Goal: Task Accomplishment & Management: Manage account settings

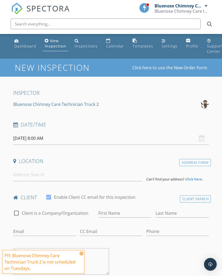
click at [33, 8] on span "SPECTORA" at bounding box center [48, 8] width 43 height 11
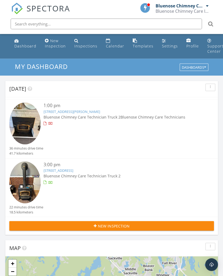
scroll to position [175, 0]
click at [73, 169] on link "321 First Lake Dr, Lower Sackville, NS B4C 3L5" at bounding box center [58, 170] width 30 height 5
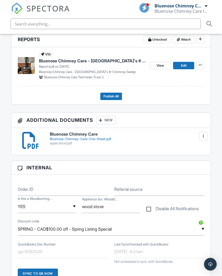
scroll to position [151, 0]
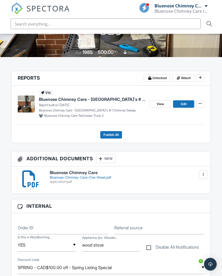
click at [182, 77] on span "Attach" at bounding box center [186, 77] width 10 height 5
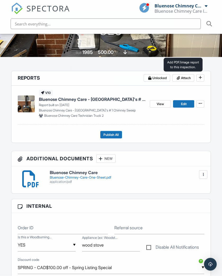
scroll to position [113, 0]
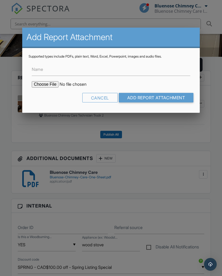
click at [43, 86] on input "file" at bounding box center [77, 84] width 90 height 6
type input "C:\fakepath\321 First Lake Dr. Lr. Sackville.pdf"
click at [43, 68] on label "Name" at bounding box center [37, 69] width 11 height 6
click at [43, 68] on input "Name" at bounding box center [111, 69] width 159 height 13
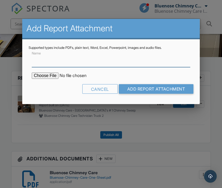
scroll to position [112, 0]
type input "[STREET_ADDRESS] [GEOGRAPHIC_DATA]"
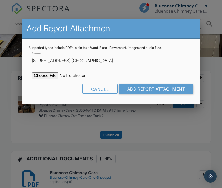
click at [161, 88] on input "Add Report Attachment" at bounding box center [156, 89] width 75 height 10
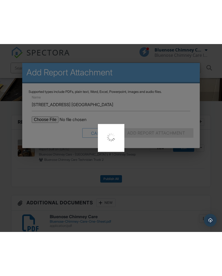
scroll to position [113, 0]
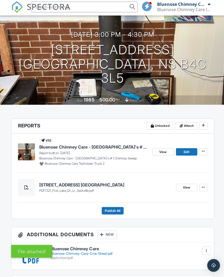
scroll to position [48, 0]
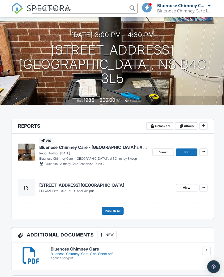
click at [164, 151] on span "View" at bounding box center [161, 151] width 7 height 5
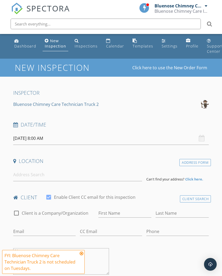
click at [28, 6] on span "SPECTORA" at bounding box center [48, 8] width 43 height 11
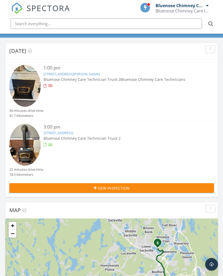
scroll to position [38, 0]
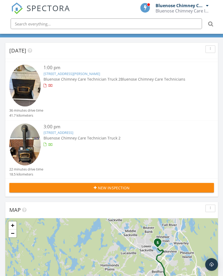
click at [75, 133] on div "321 First Lake Dr, Lower Sackville, NS B4C 3L5" at bounding box center [119, 132] width 153 height 5
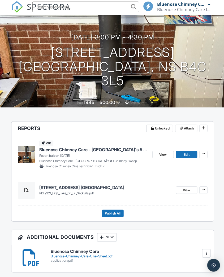
scroll to position [42, 0]
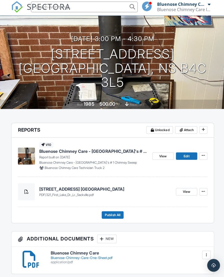
click at [158, 160] on div "View Edit" at bounding box center [178, 157] width 55 height 28
click at [162, 154] on span "View" at bounding box center [161, 156] width 7 height 5
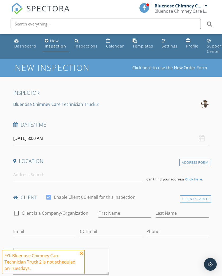
click at [51, 10] on span "SPECTORA" at bounding box center [48, 8] width 43 height 11
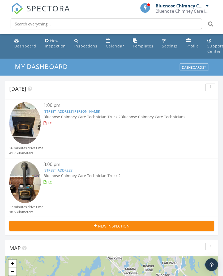
scroll to position [175, 0]
click at [26, 172] on img at bounding box center [24, 182] width 31 height 42
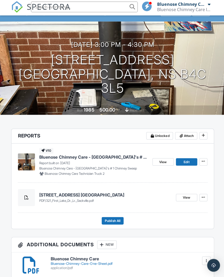
scroll to position [38, 0]
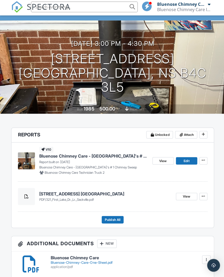
click at [158, 159] on span "View" at bounding box center [161, 161] width 7 height 5
